Goal: Check status

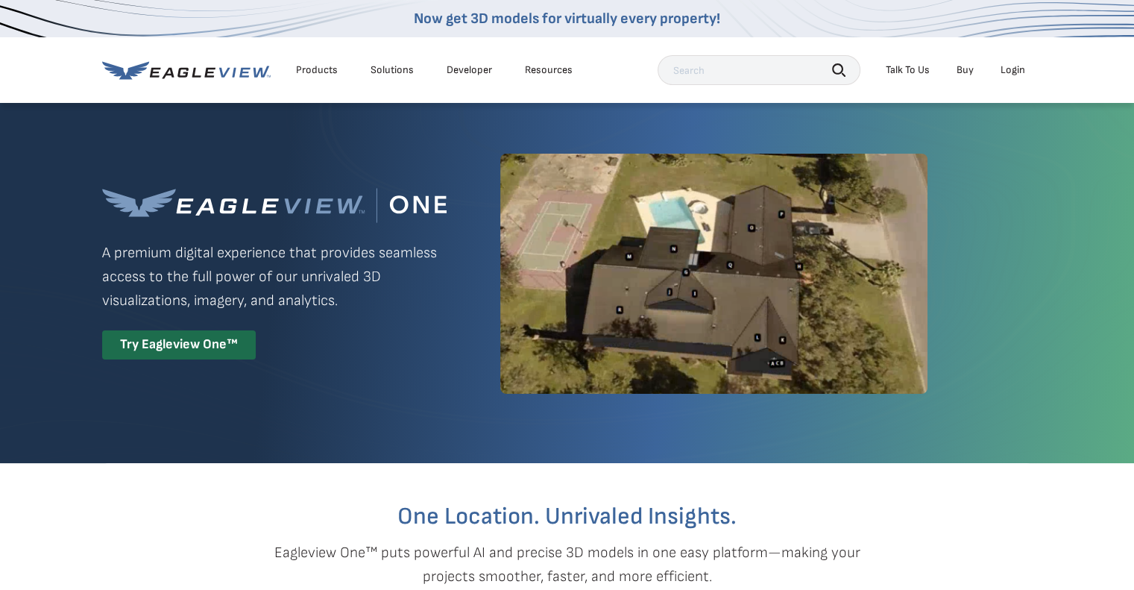
click at [1017, 75] on div "Login" at bounding box center [1013, 69] width 25 height 13
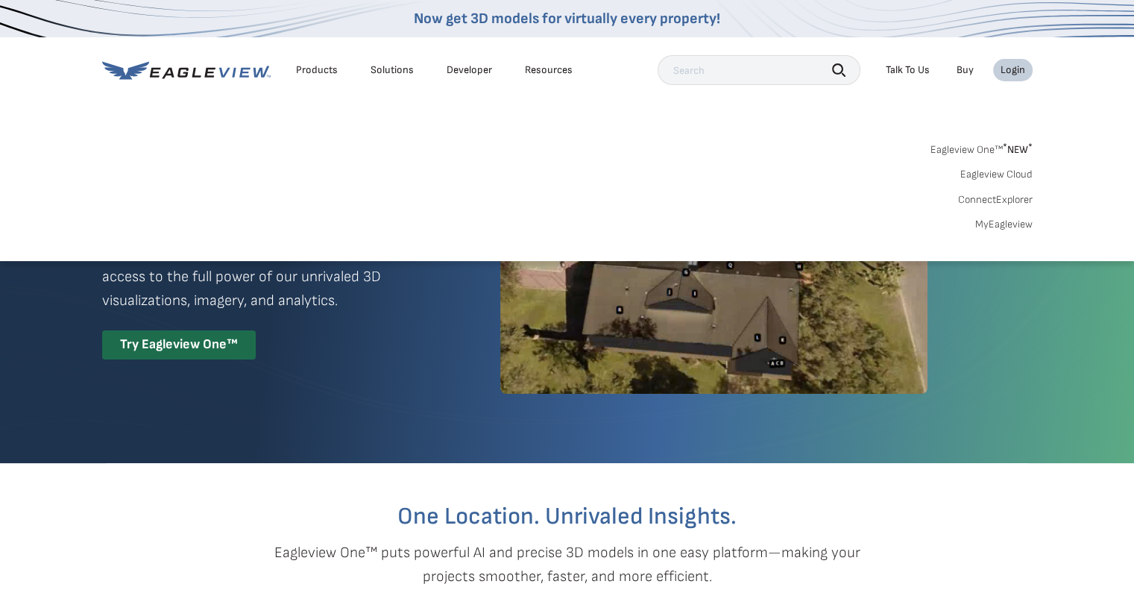
click at [998, 179] on link "Eagleview Cloud" at bounding box center [996, 174] width 72 height 13
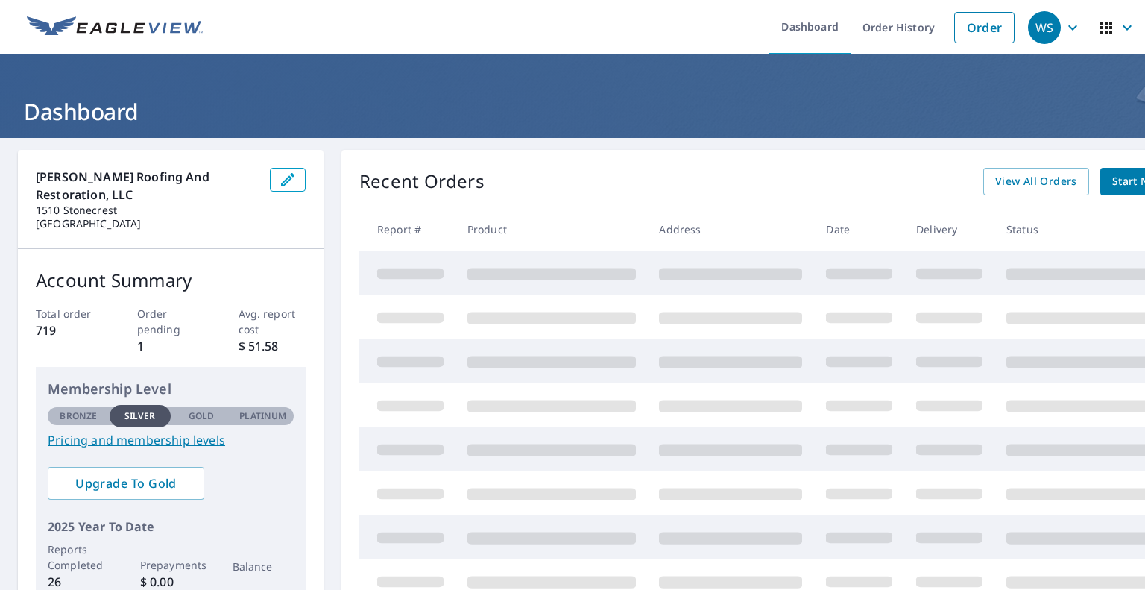
drag, startPoint x: 0, startPoint y: 0, endPoint x: 853, endPoint y: 348, distance: 921.3
click at [853, 348] on td at bounding box center [859, 361] width 90 height 44
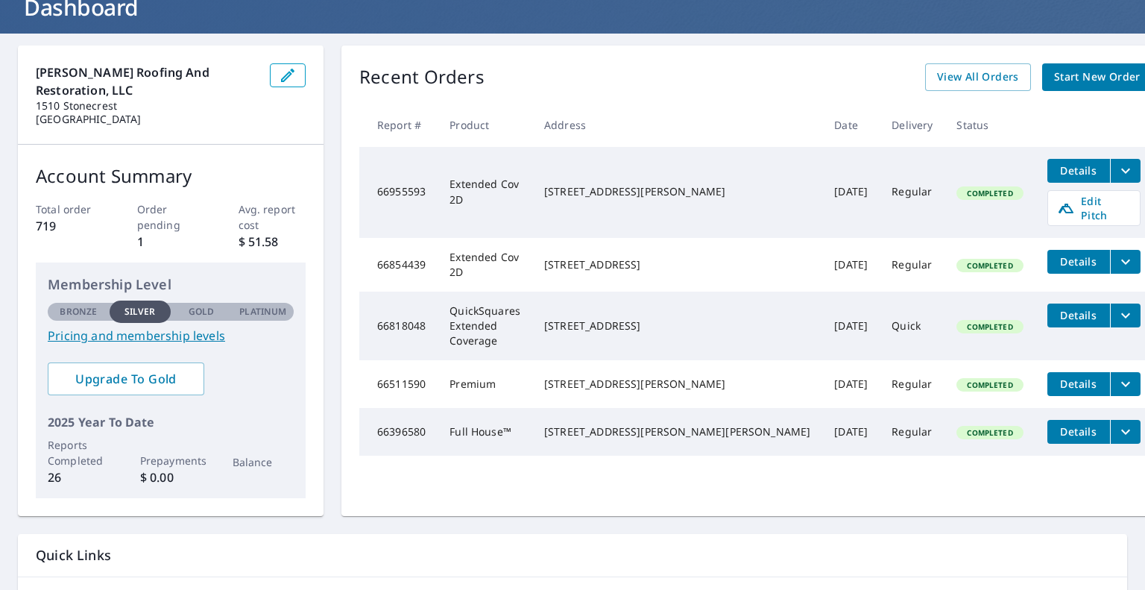
scroll to position [50, 0]
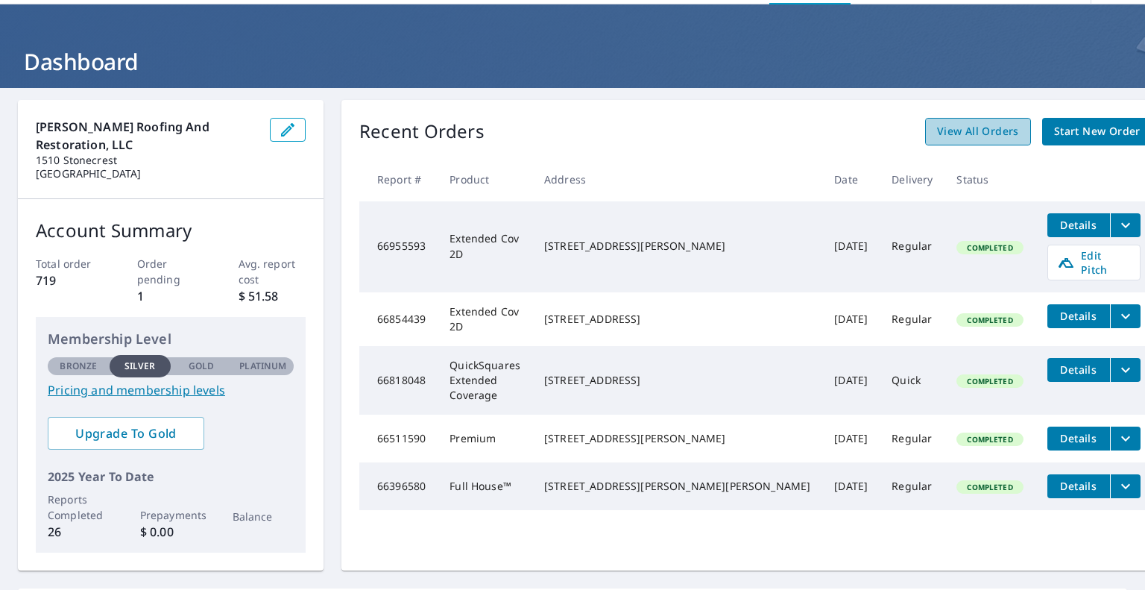
click at [937, 133] on span "View All Orders" at bounding box center [978, 131] width 82 height 19
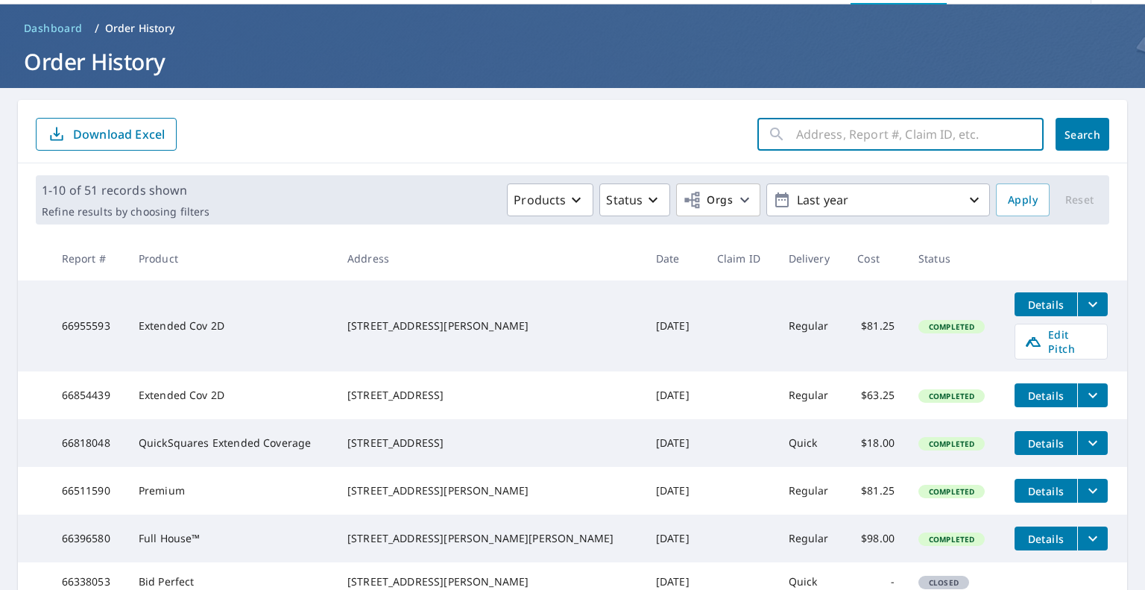
click at [850, 130] on input "text" at bounding box center [920, 134] width 248 height 42
type input "319"
click button "Search" at bounding box center [1083, 134] width 54 height 33
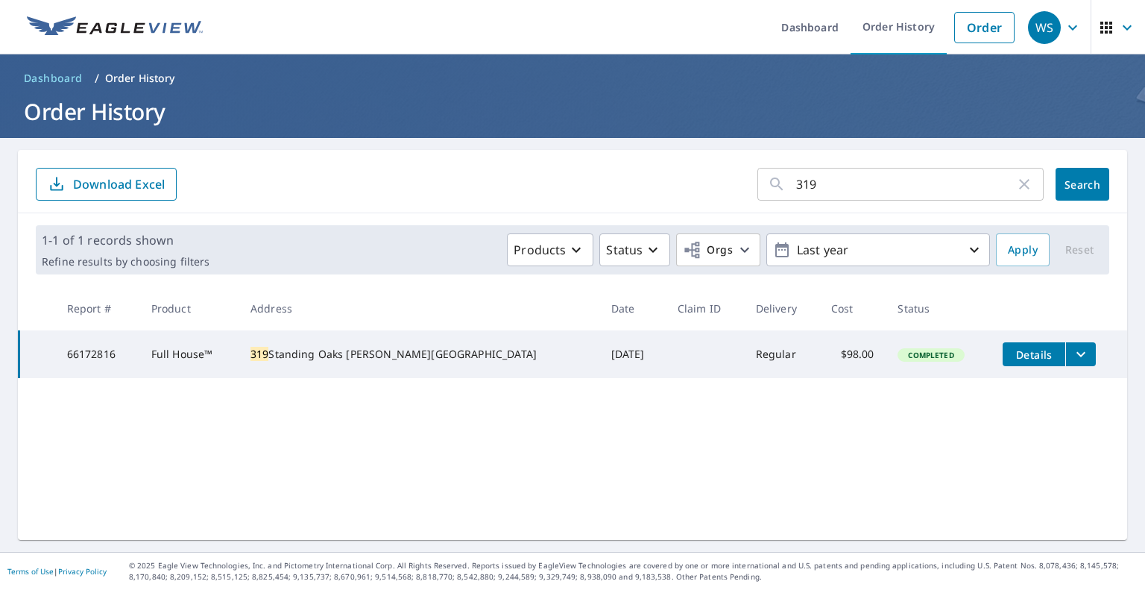
click at [1077, 356] on icon "filesDropdownBtn-66172816" at bounding box center [1081, 354] width 9 height 5
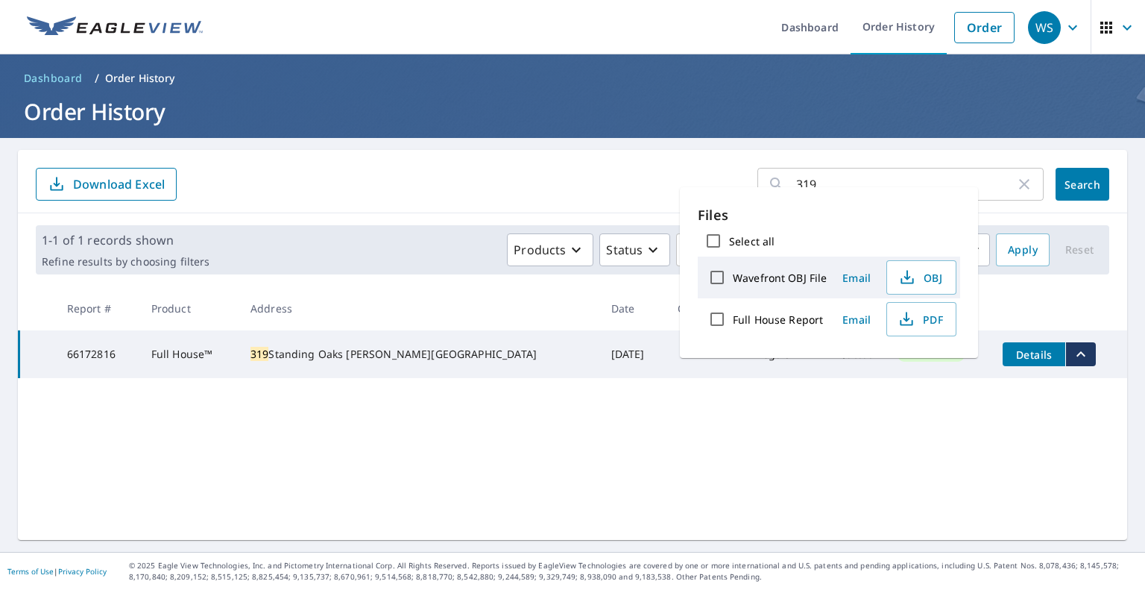
click at [916, 391] on div "319 ​ Search Download Excel 1-1 of 1 records shown Refine results by choosing f…" at bounding box center [572, 345] width 1109 height 390
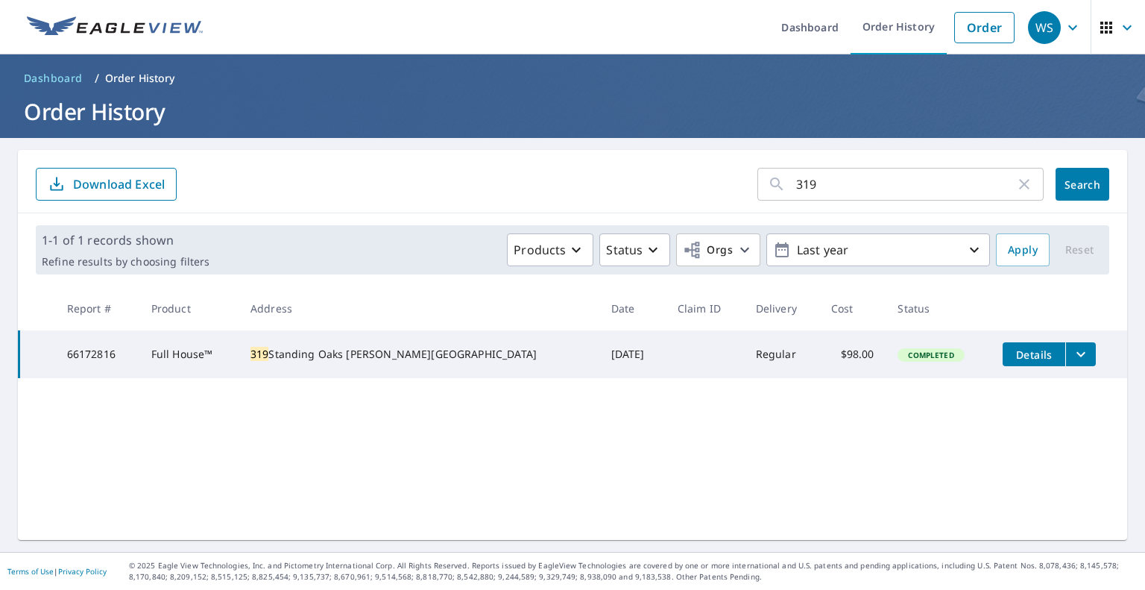
click at [744, 356] on td "Regular" at bounding box center [781, 354] width 75 height 48
click at [898, 369] on td "Completed" at bounding box center [938, 354] width 105 height 48
click at [1012, 359] on span "Details" at bounding box center [1034, 354] width 45 height 14
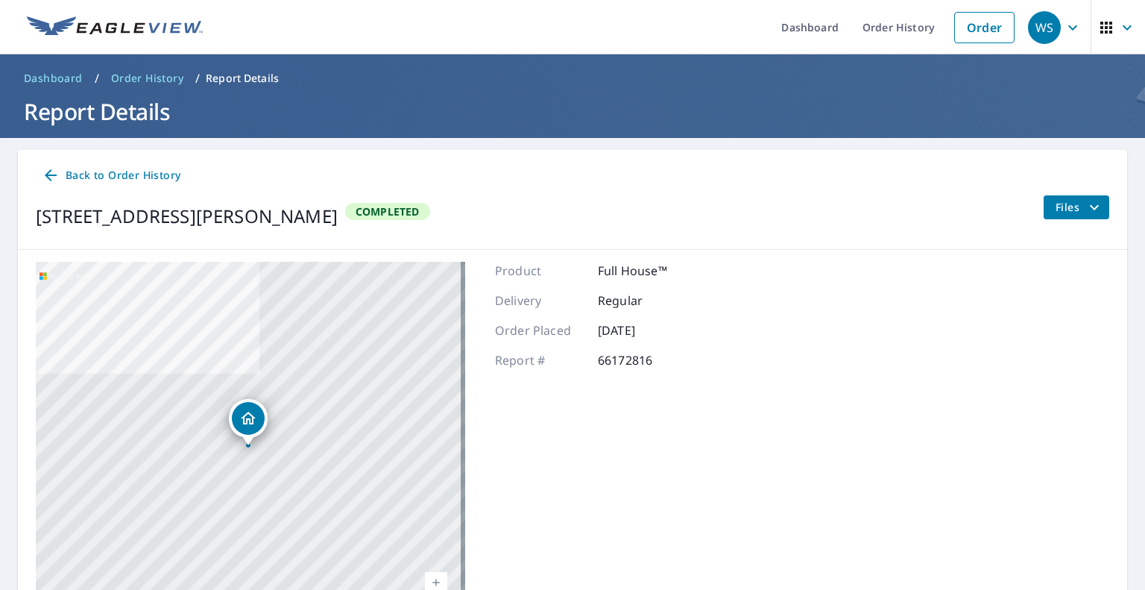
click at [1087, 208] on icon "filesDropdownBtn-66172816" at bounding box center [1095, 207] width 18 height 18
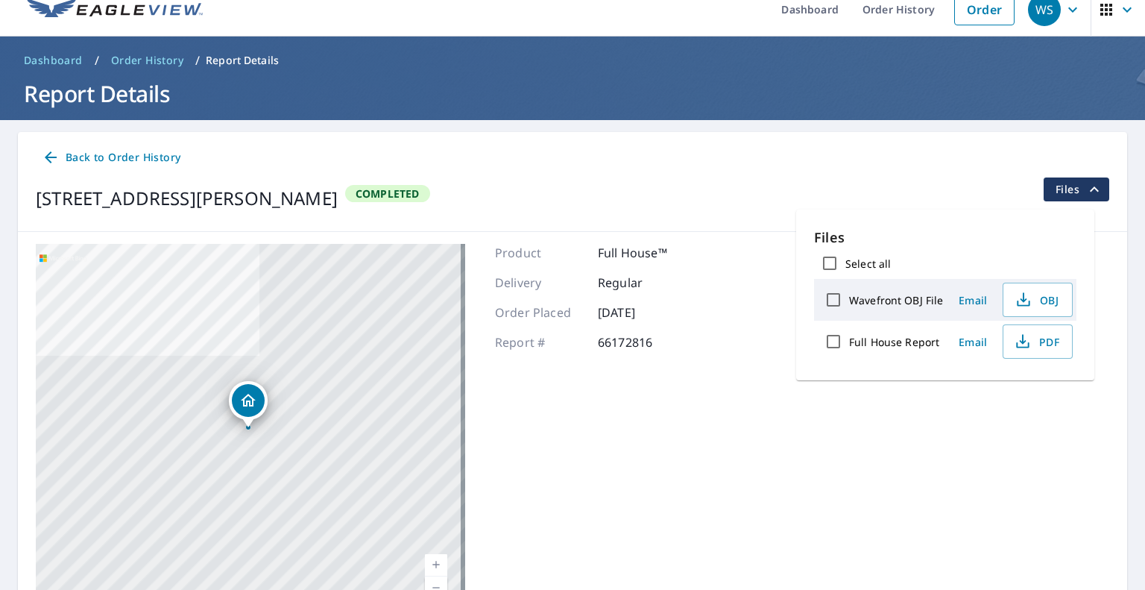
scroll to position [18, 0]
click at [836, 265] on input "Select all" at bounding box center [829, 263] width 31 height 31
checkbox input "true"
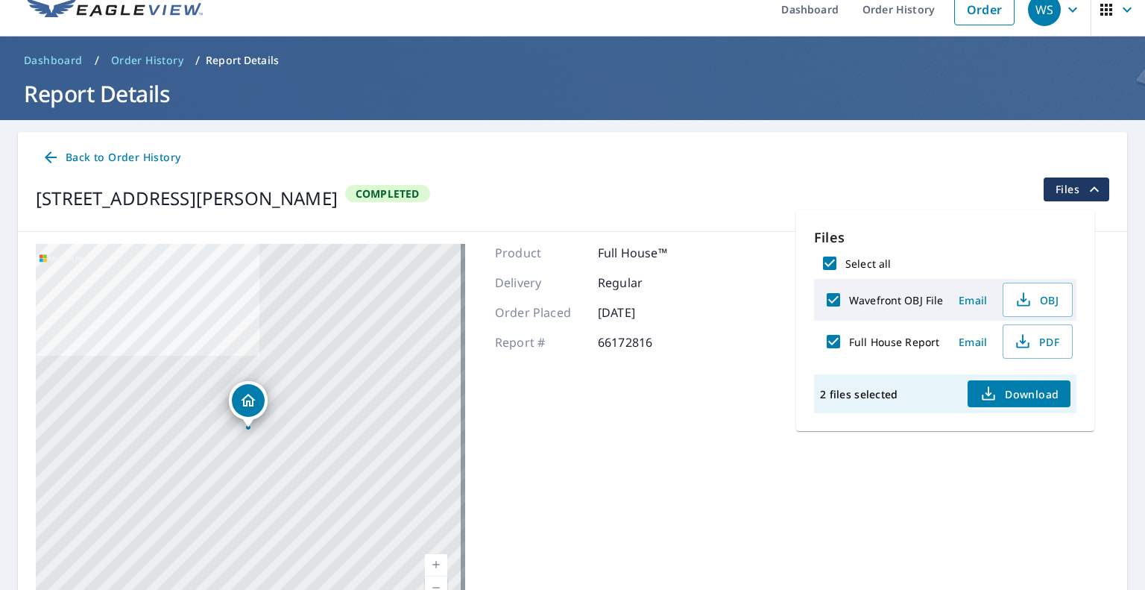
click at [998, 403] on icon "button" at bounding box center [989, 394] width 18 height 18
